Goal: Use online tool/utility: Utilize a website feature to perform a specific function

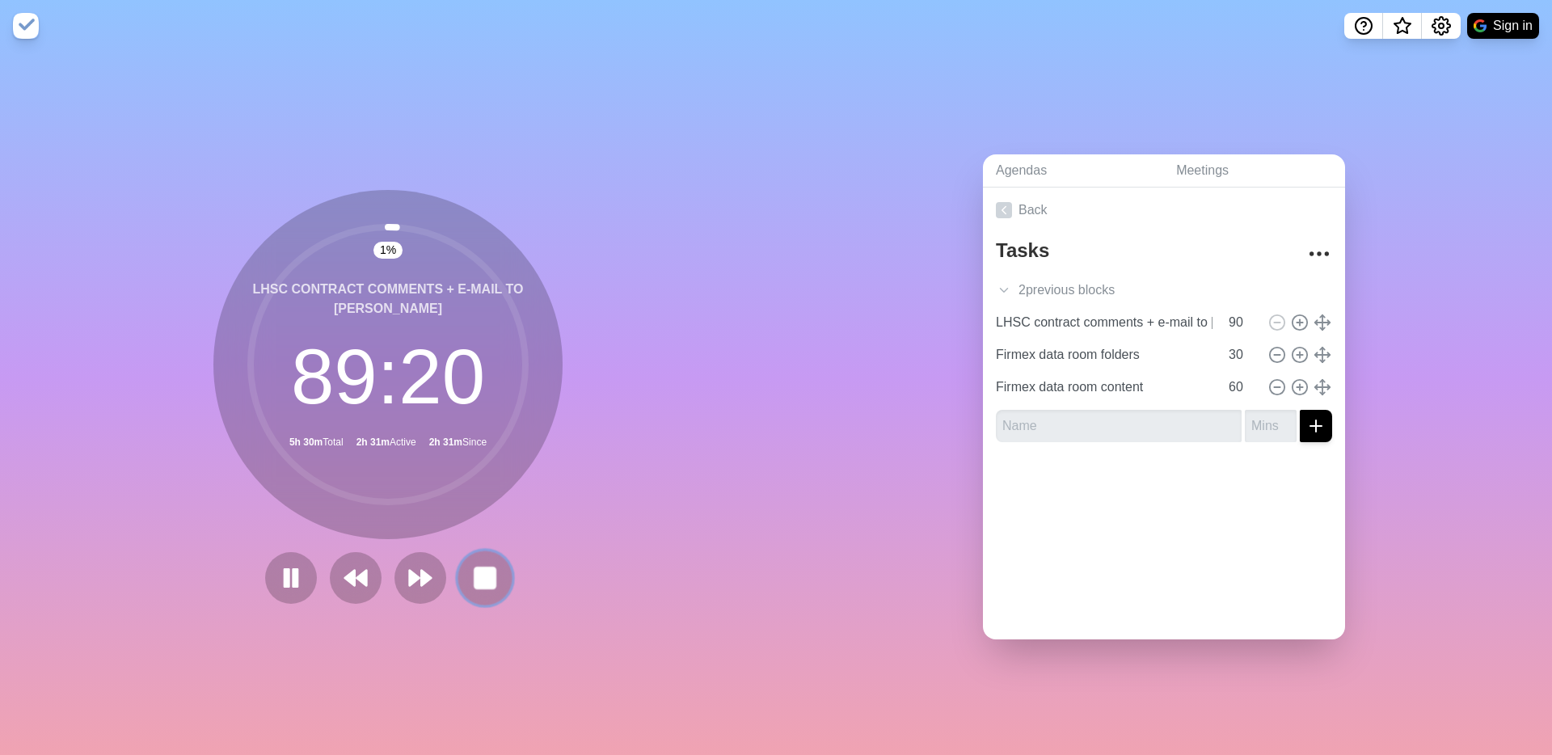
click at [489, 576] on rect at bounding box center [485, 578] width 20 height 20
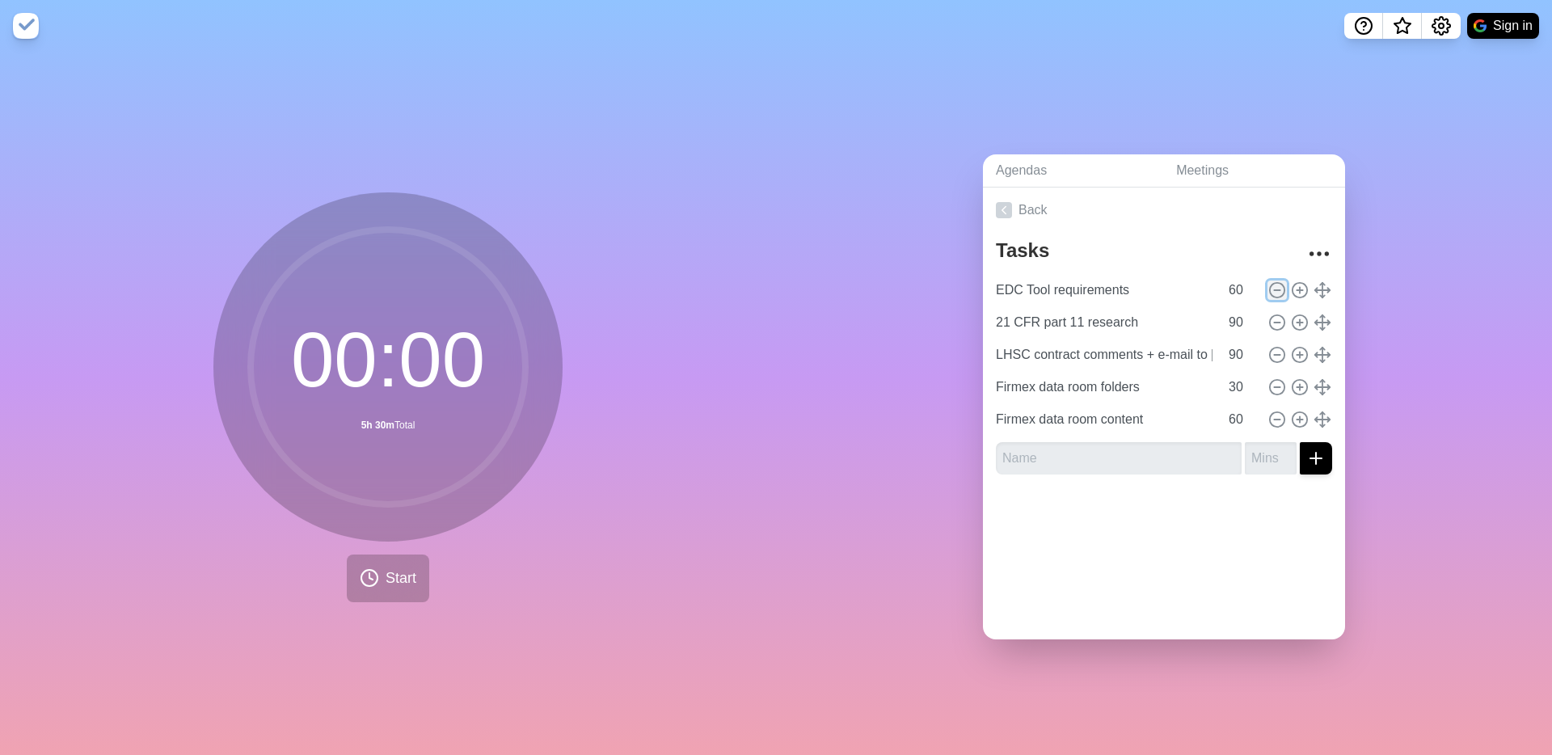
click at [1276, 284] on icon at bounding box center [1277, 290] width 18 height 18
type input "21 CFR part 11 research"
type input "90"
type input "LHSC contract comments + e-mail to [PERSON_NAME]"
type input "Firmex data room folders"
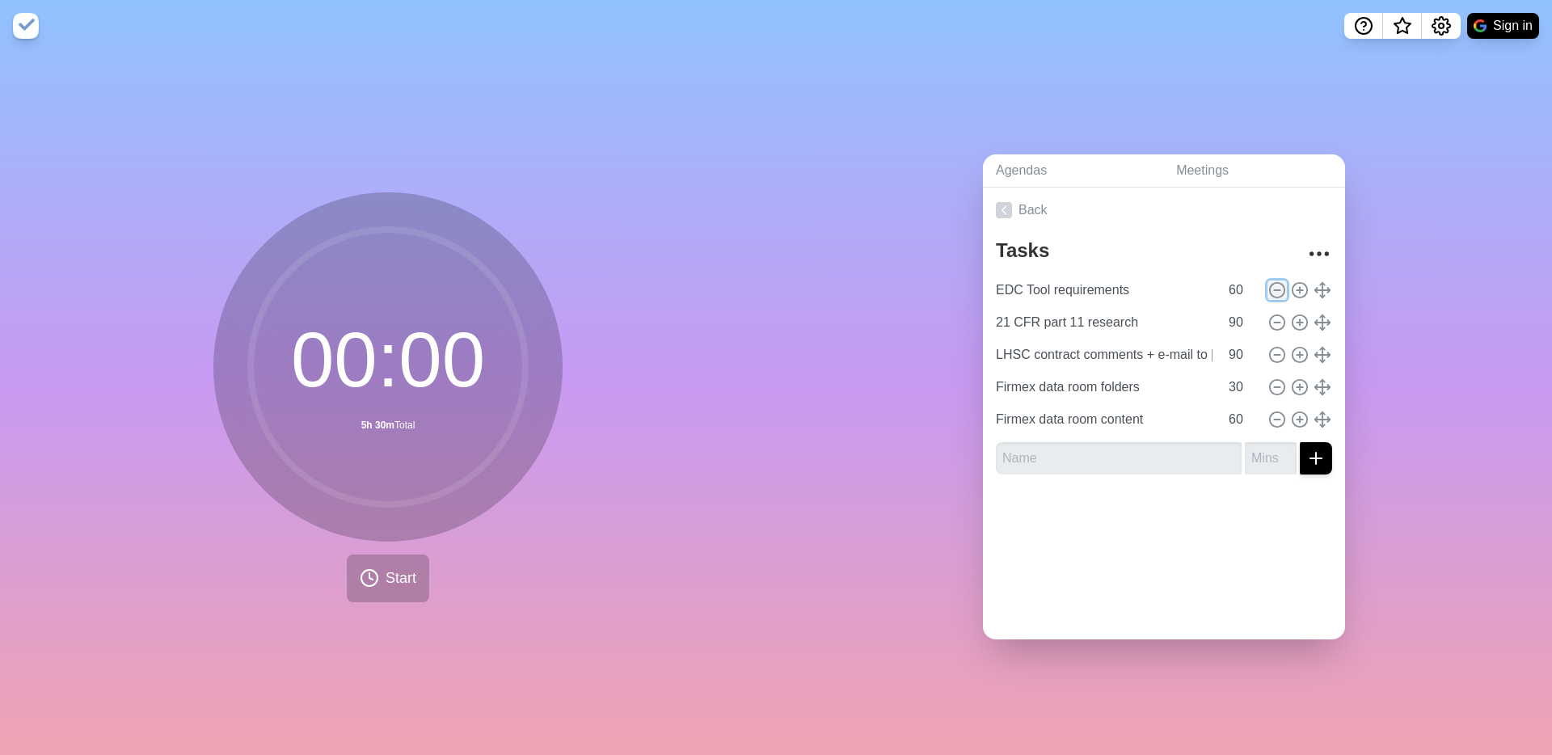
type input "30"
type input "Firmex data room content"
type input "60"
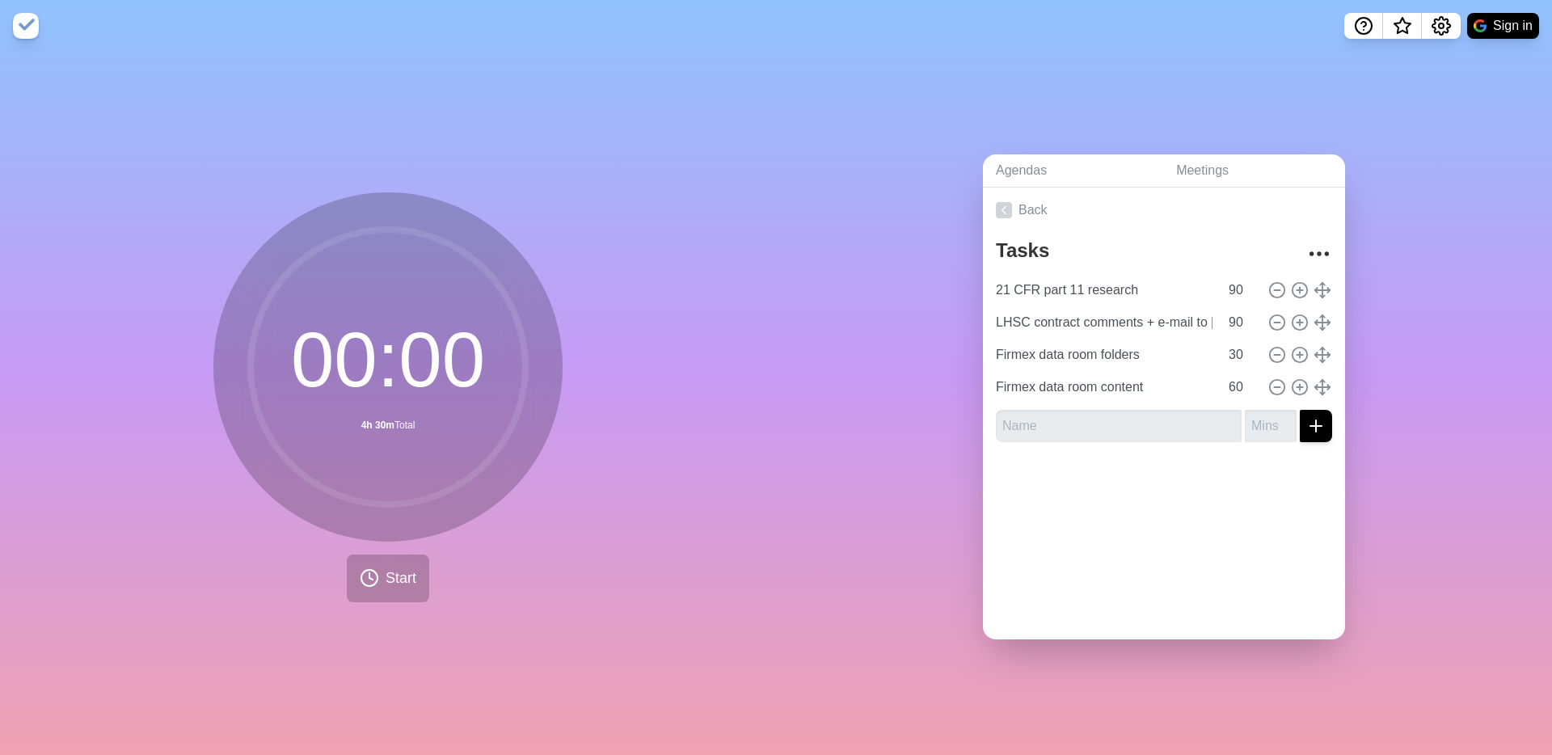
click at [1060, 104] on div "Agendas Meetings Back Tasks 21 CFR part 11 research 90 LHSC contract comments +…" at bounding box center [1164, 403] width 776 height 703
